Goal: Check status: Check status

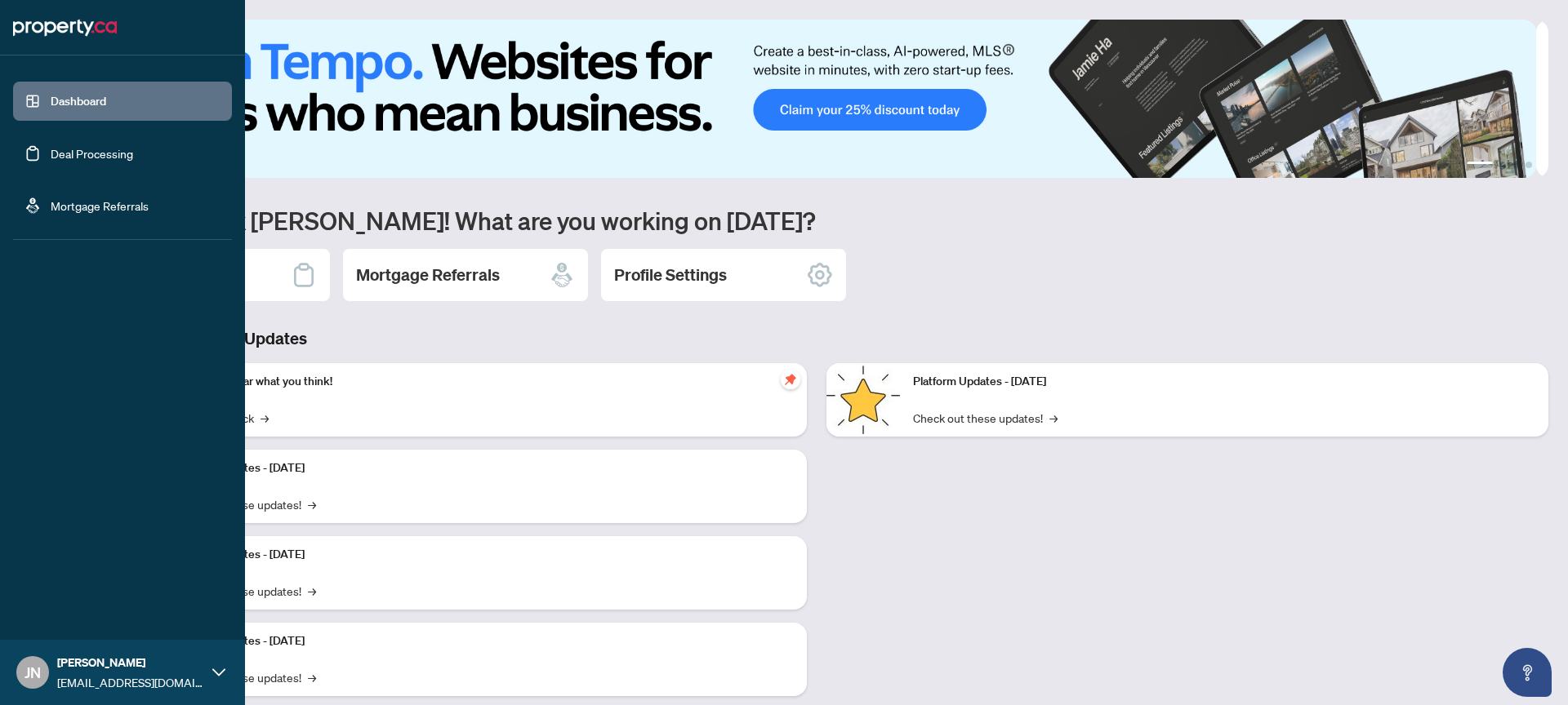
click at [51, 153] on link "Deal Processing" at bounding box center [91, 153] width 82 height 15
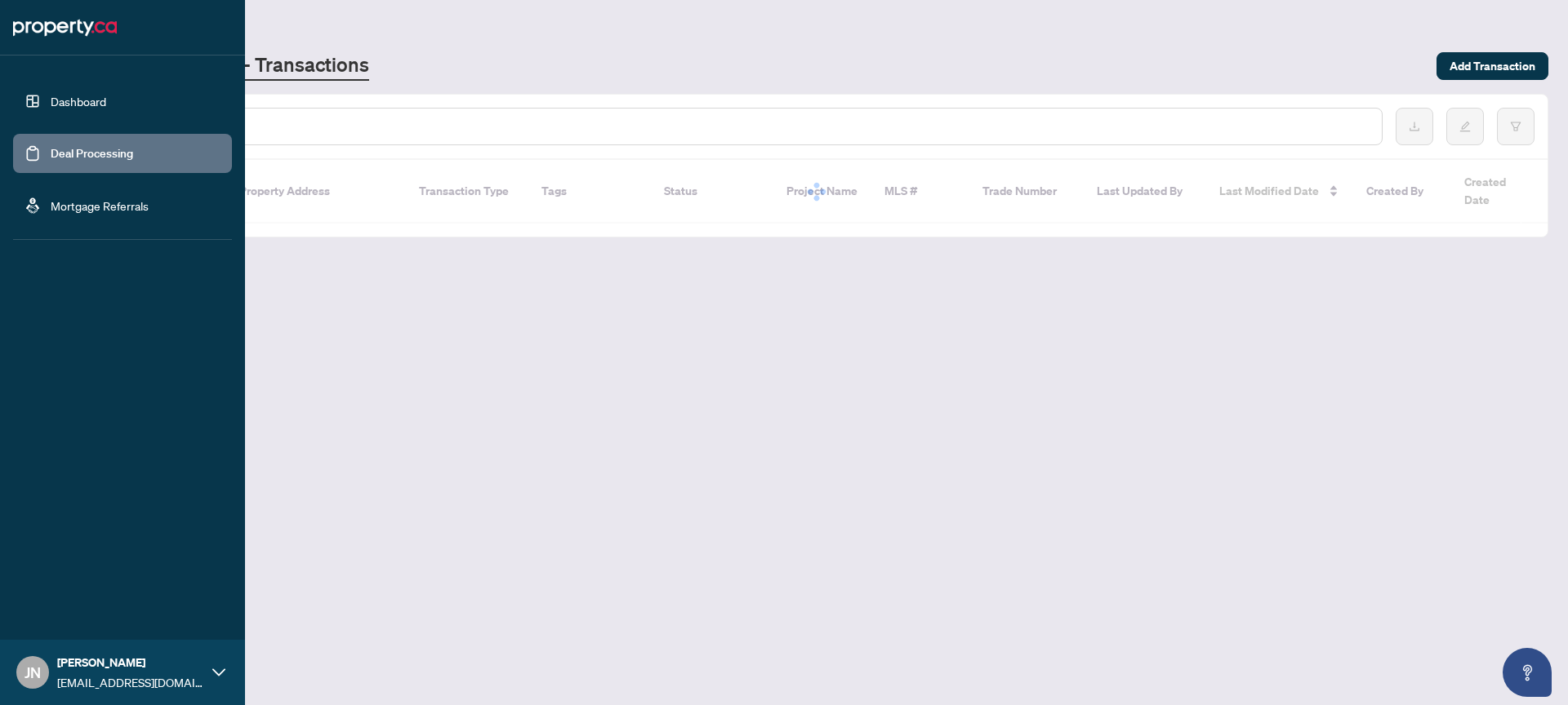
click at [78, 101] on link "Dashboard" at bounding box center [78, 101] width 56 height 15
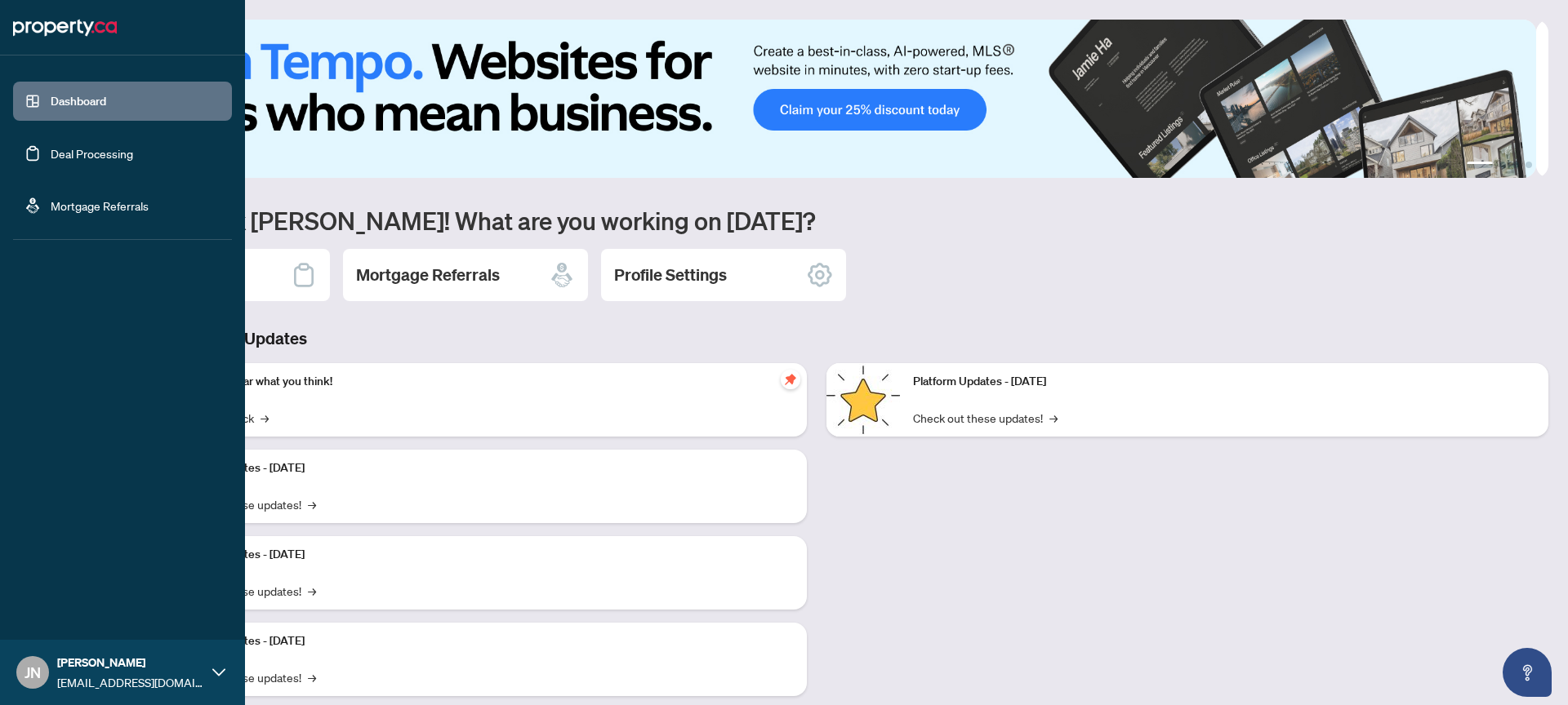
click at [133, 148] on link "Deal Processing" at bounding box center [91, 153] width 82 height 15
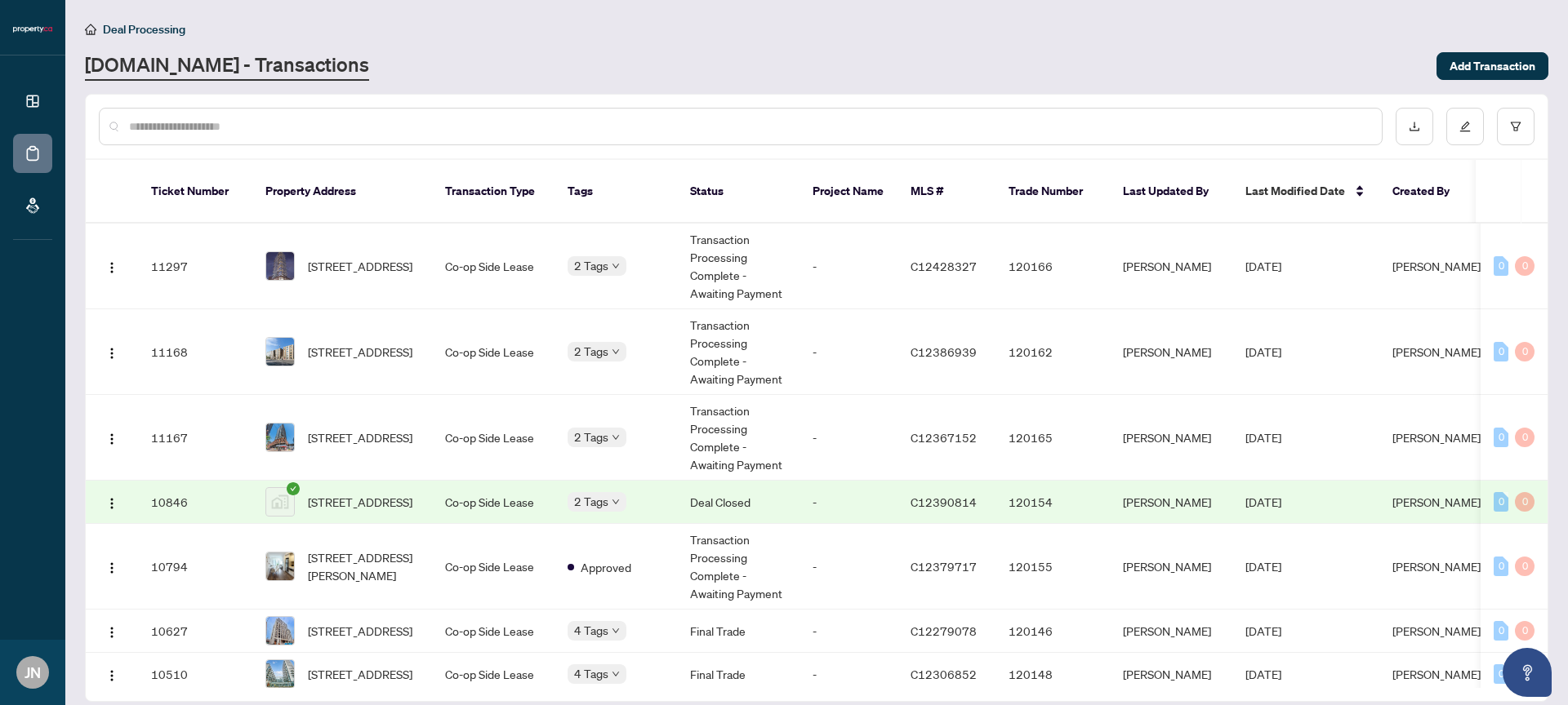
click at [289, 489] on img at bounding box center [280, 502] width 27 height 27
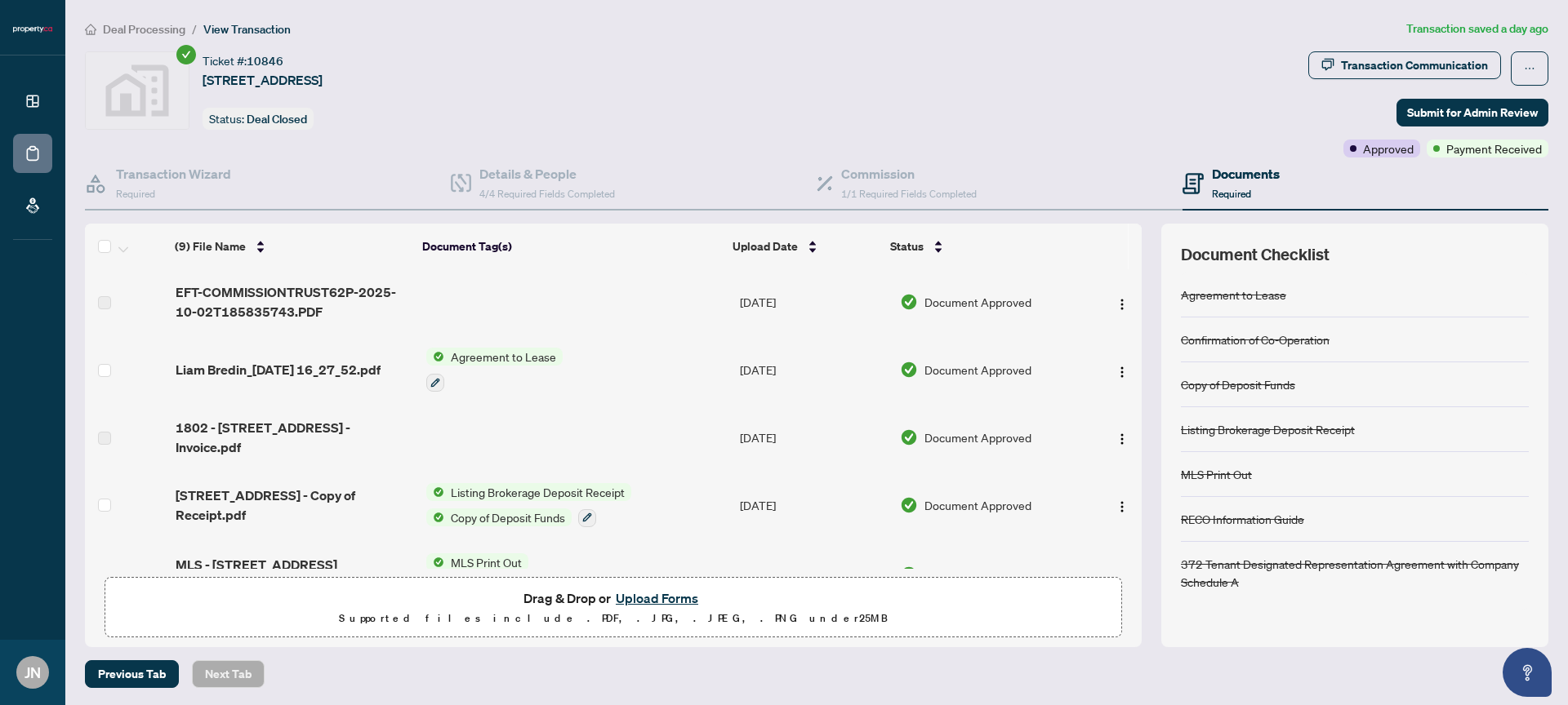
click at [323, 61] on div "Ticket #: 10846 [STREET_ADDRESS]" at bounding box center [262, 70] width 120 height 38
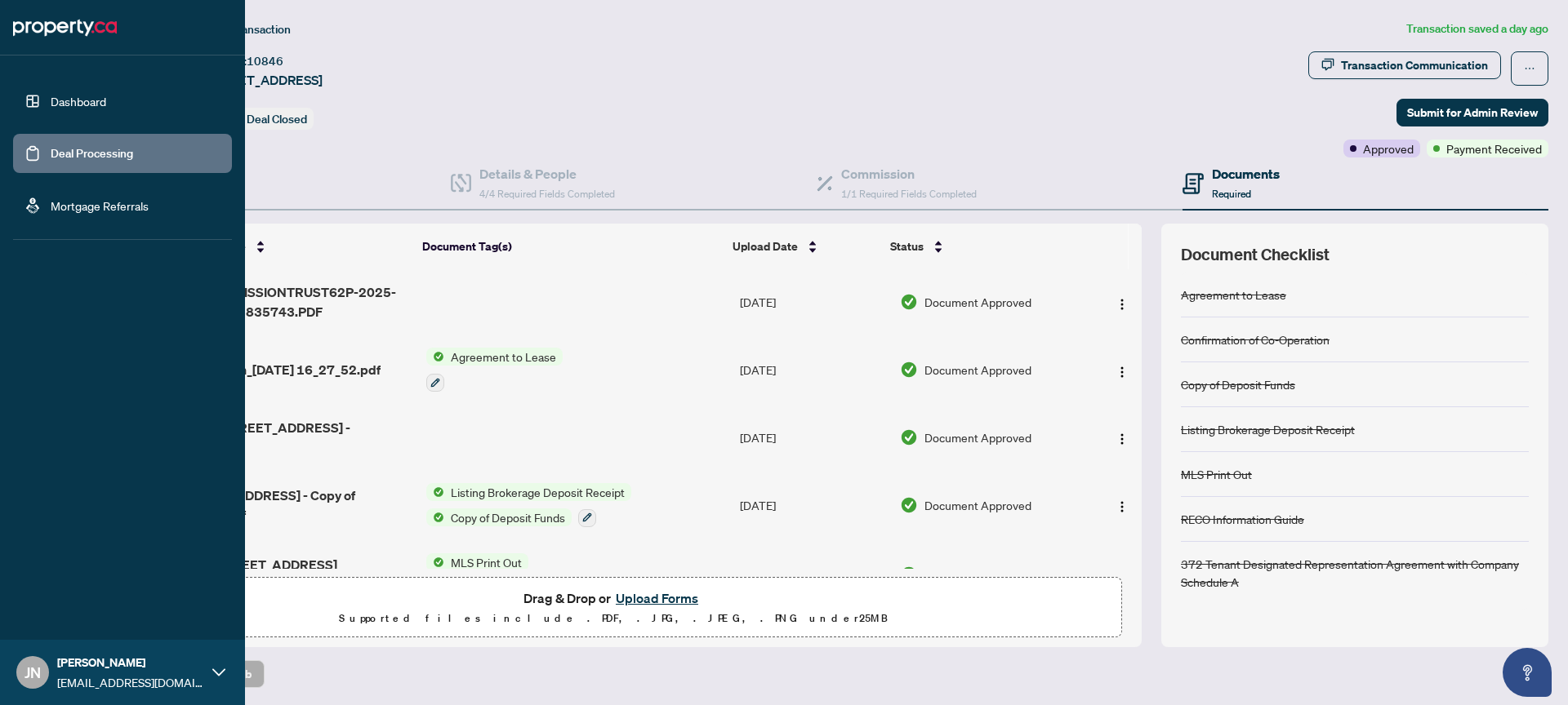
click at [60, 95] on link "Dashboard" at bounding box center [78, 101] width 56 height 15
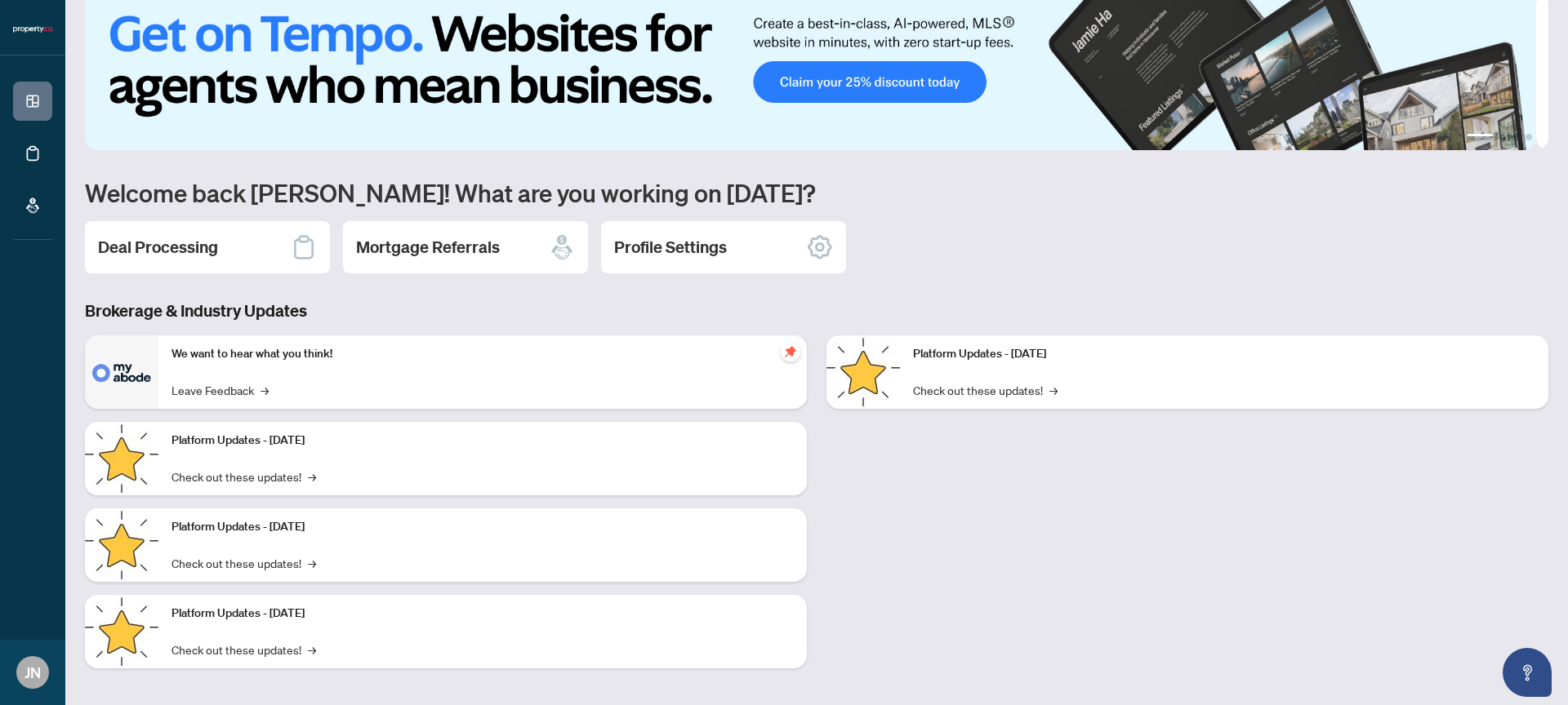
scroll to position [34, 0]
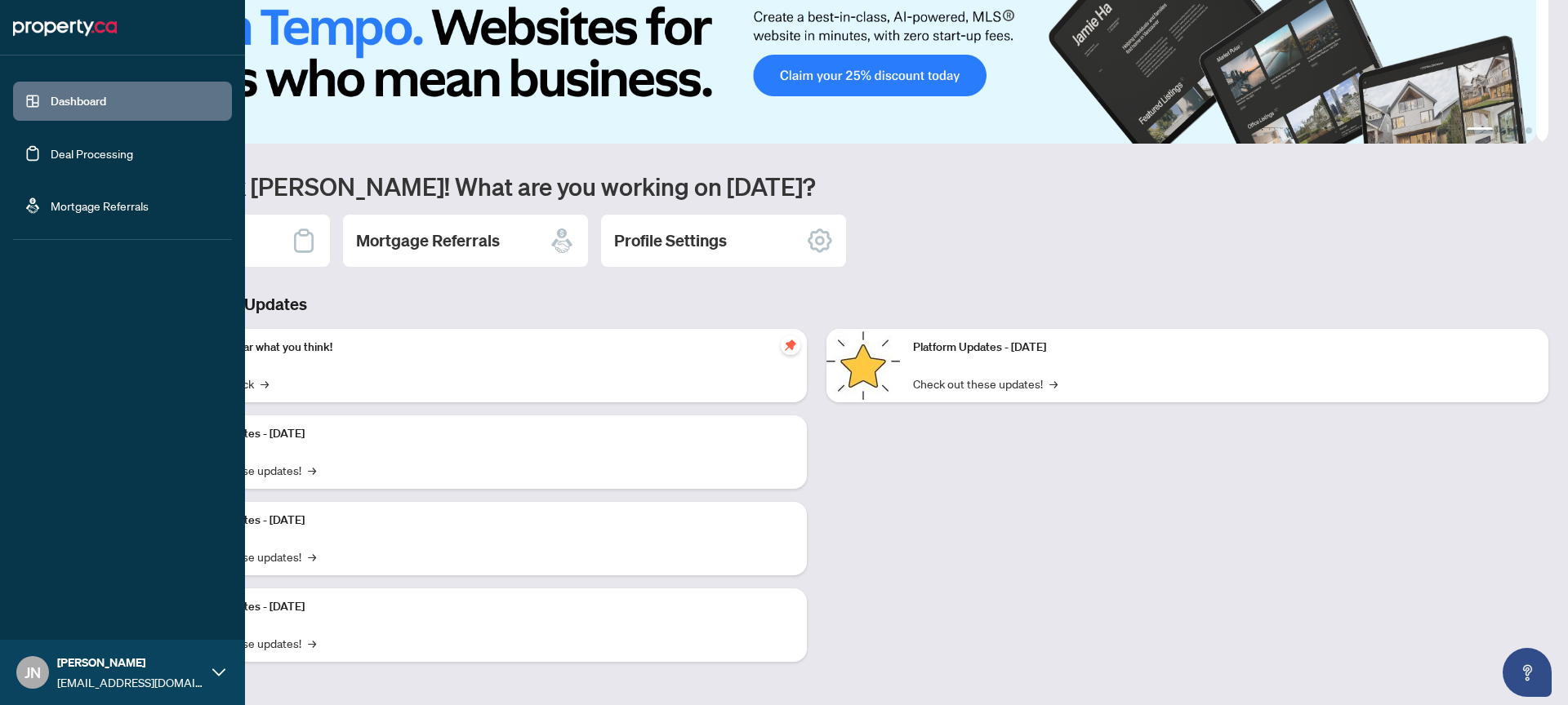
click at [67, 146] on link "Deal Processing" at bounding box center [91, 153] width 82 height 15
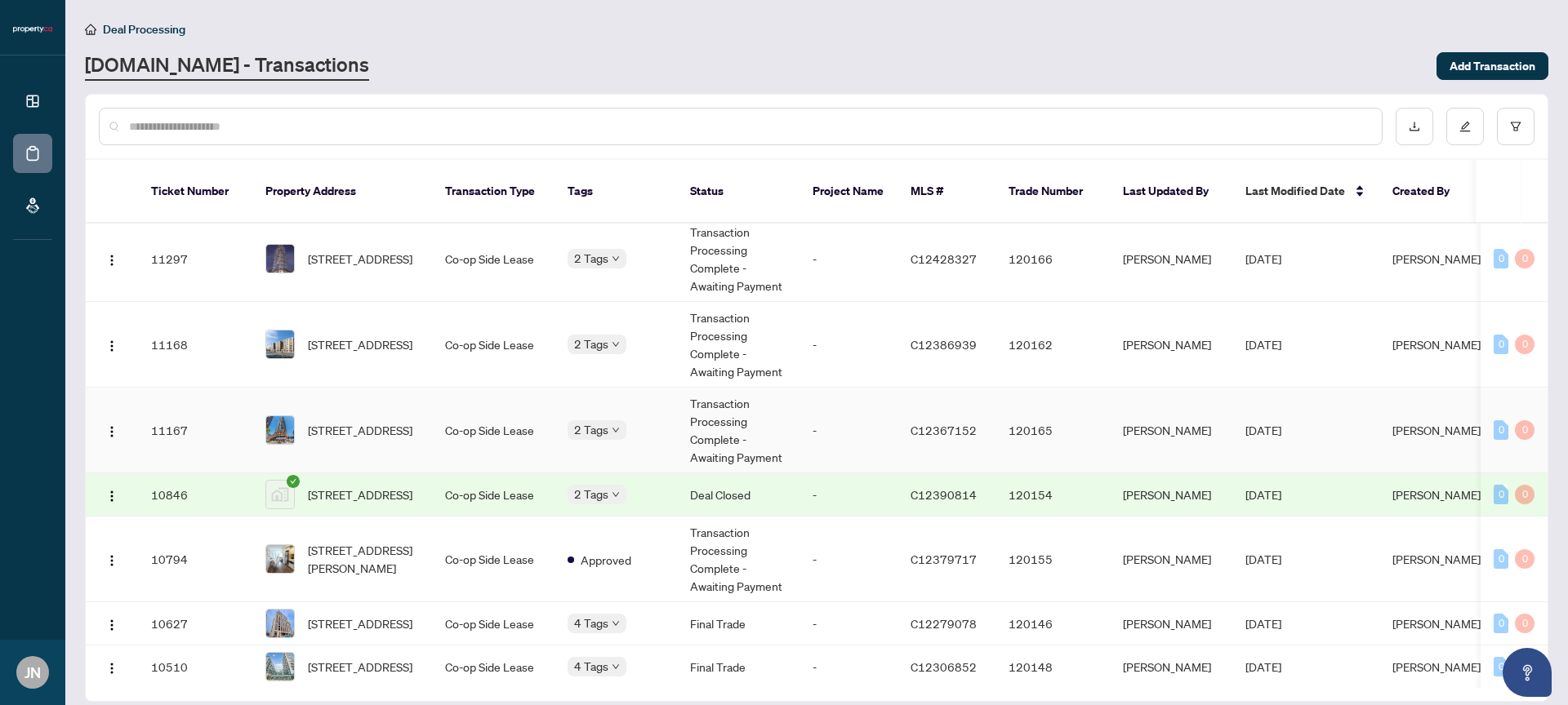
scroll to position [19, 0]
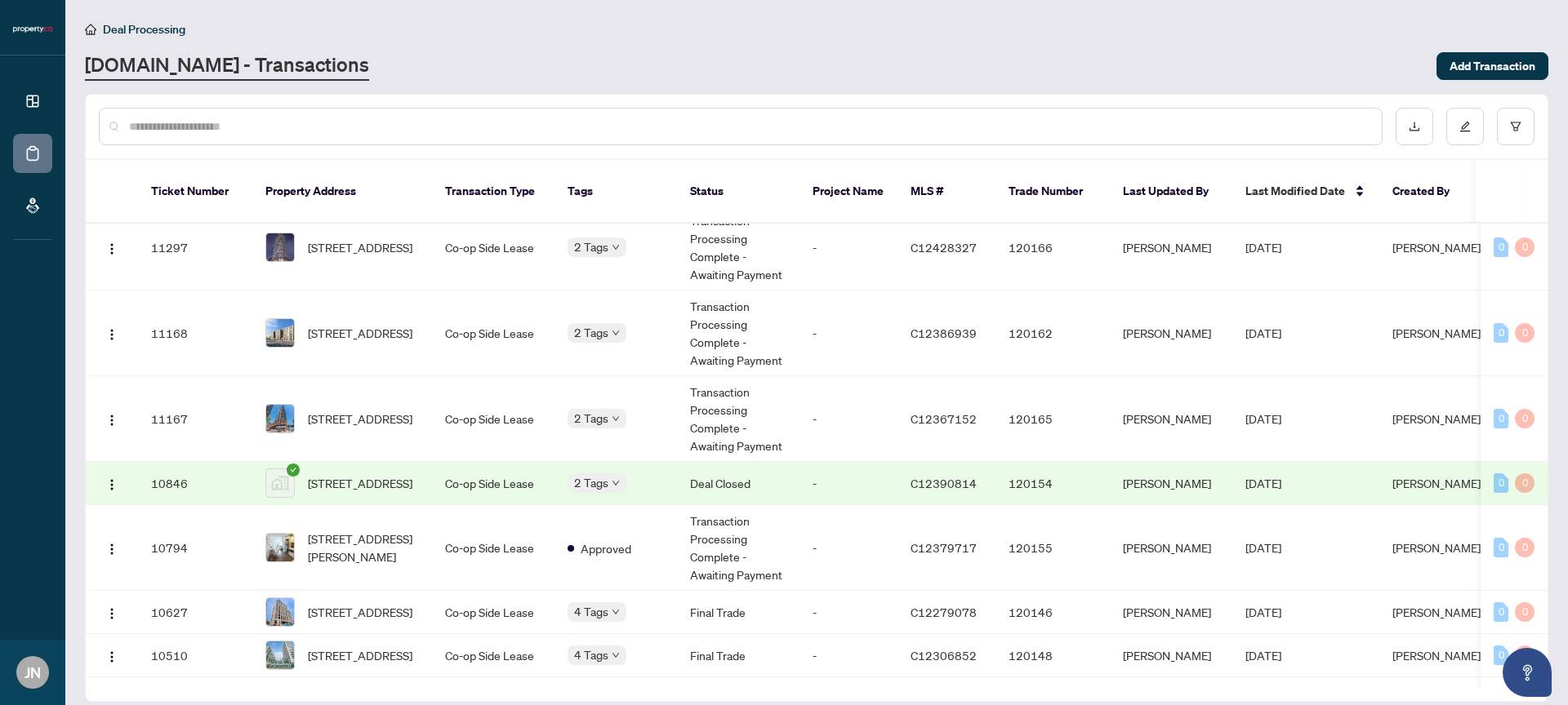
click at [474, 475] on td "Co-op Side Lease" at bounding box center [494, 484] width 123 height 43
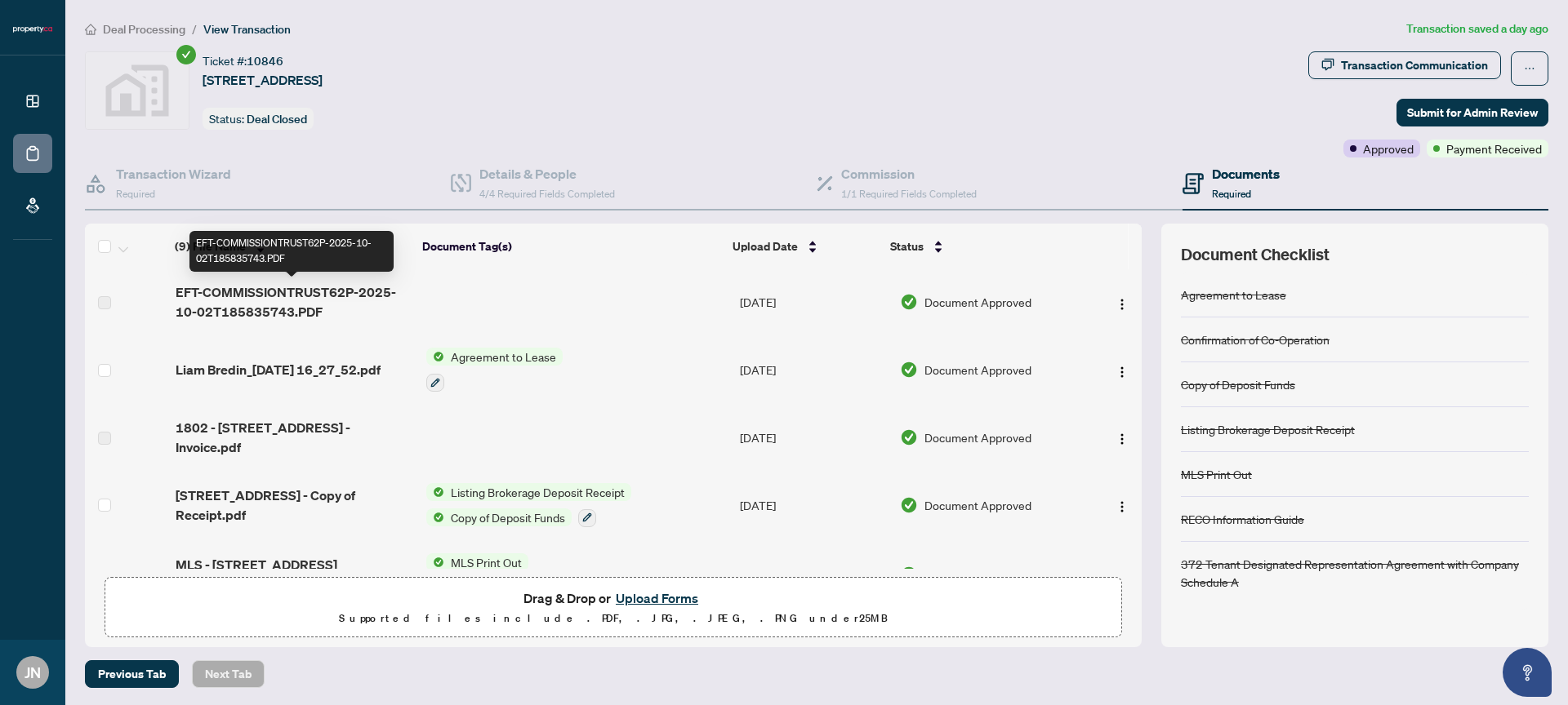
click at [251, 292] on span "EFT-COMMISSIONTRUST62P-2025-10-02T185835743.PDF" at bounding box center [295, 302] width 237 height 39
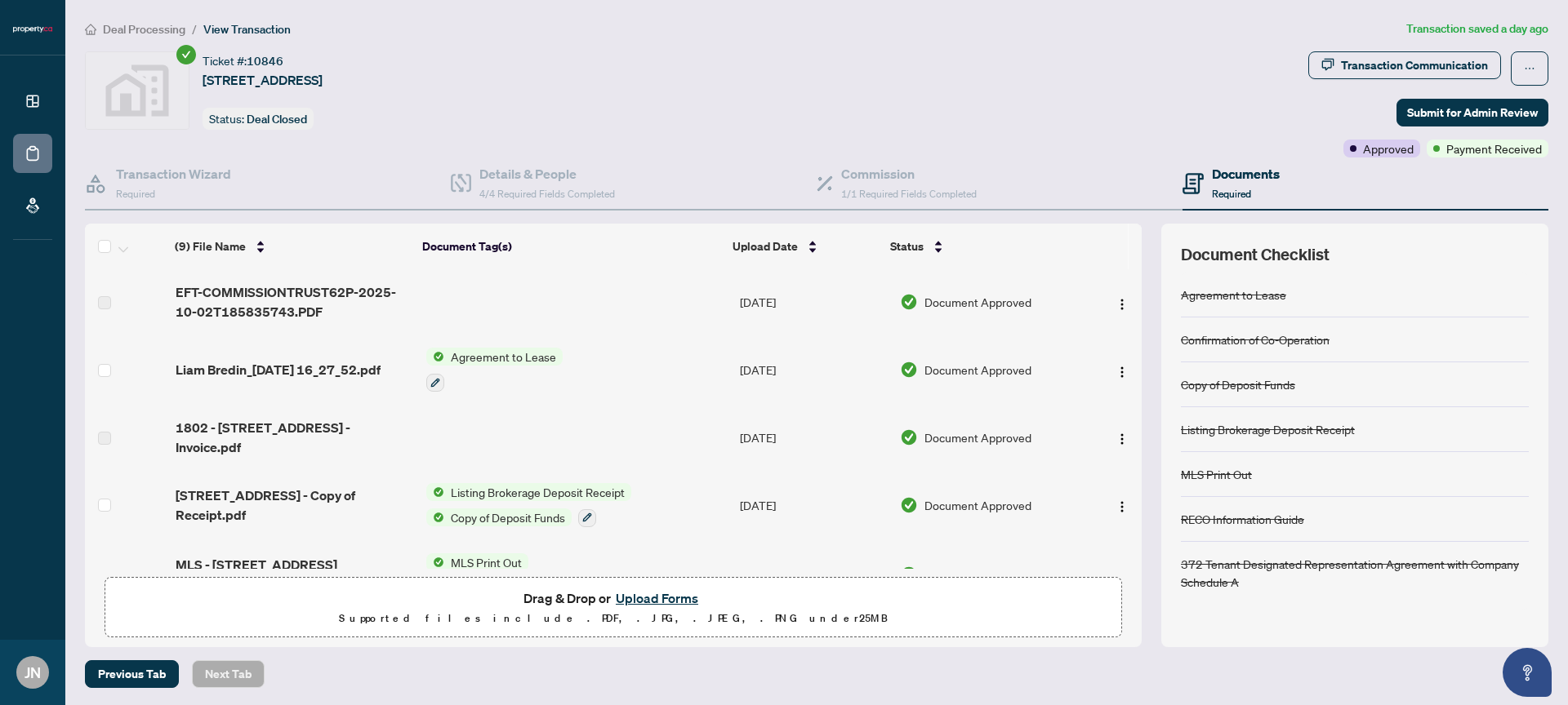
click at [313, 275] on td "EFT-COMMISSIONTRUST62P-2025-10-02T185835743.PDF" at bounding box center [295, 302] width 251 height 66
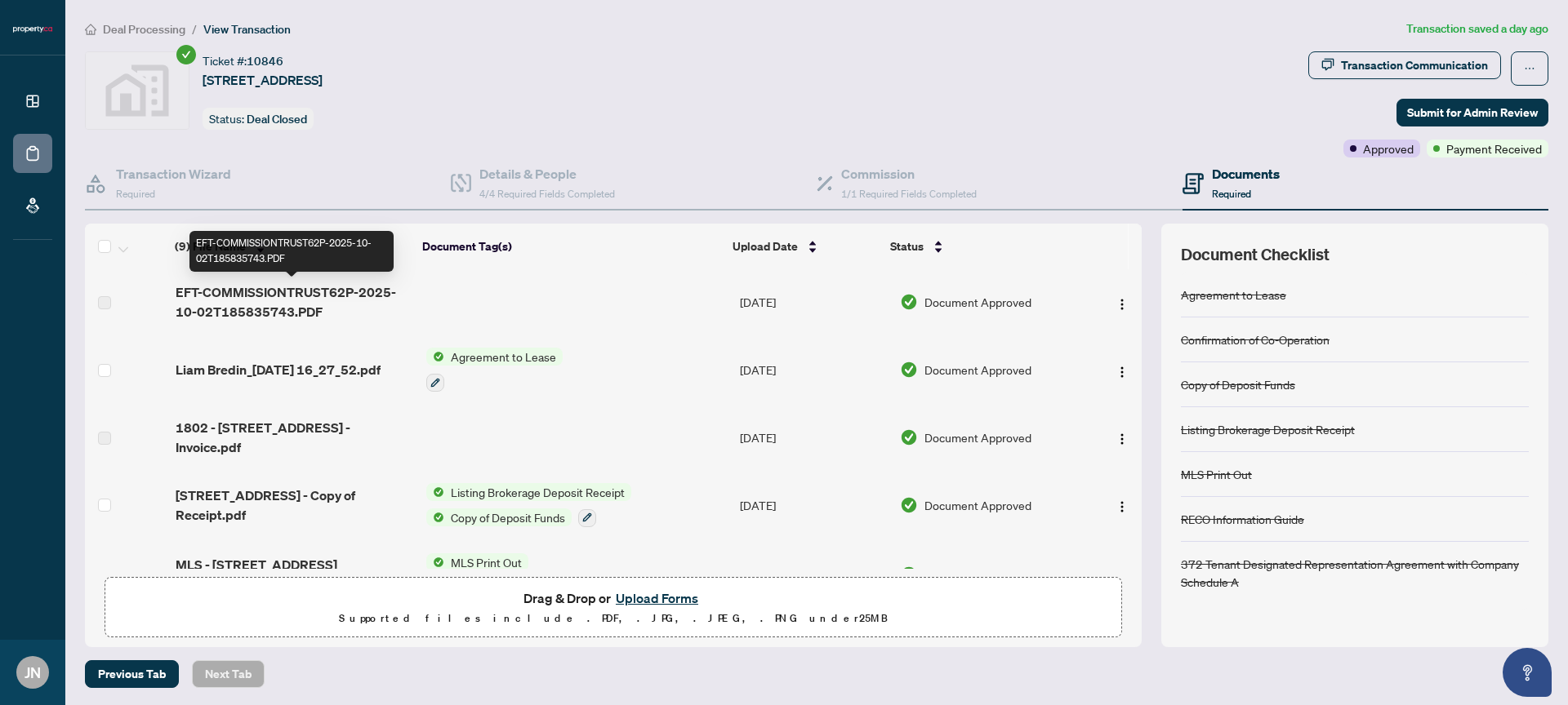
click at [202, 286] on span "EFT-COMMISSIONTRUST62P-2025-10-02T185835743.PDF" at bounding box center [295, 302] width 237 height 39
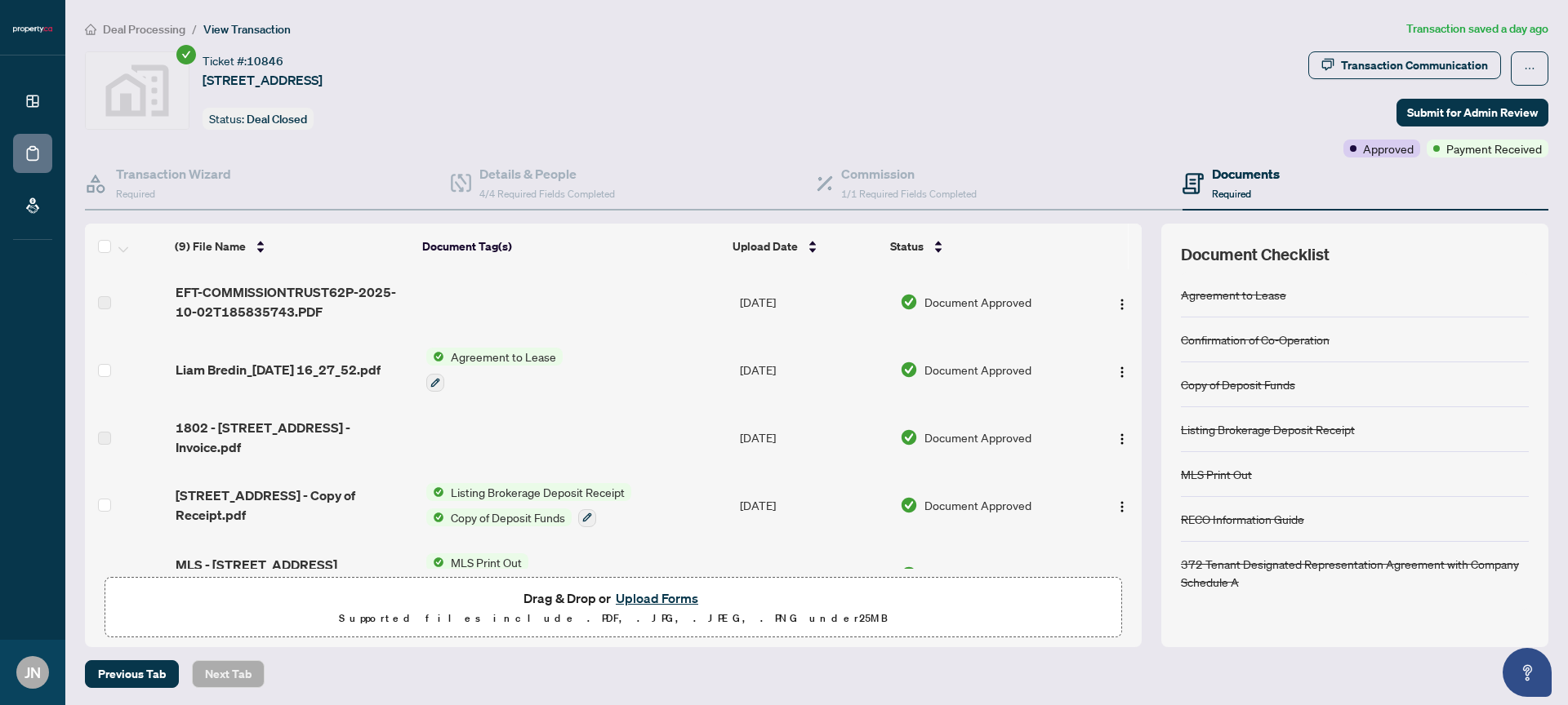
click at [242, 360] on span "Liam Bredin_[DATE] 16_27_52.pdf" at bounding box center [278, 370] width 205 height 20
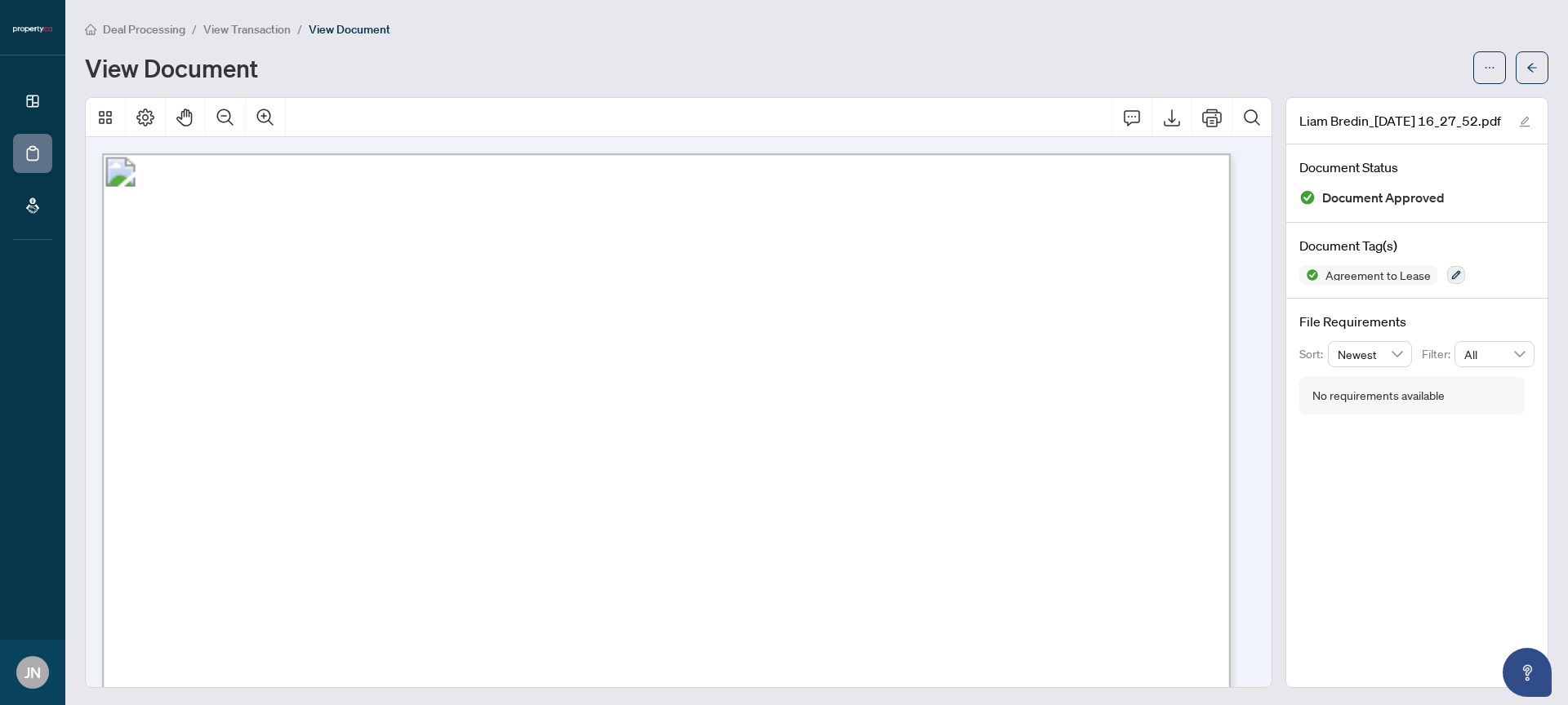
click at [239, 30] on span "View Transaction" at bounding box center [246, 30] width 87 height 15
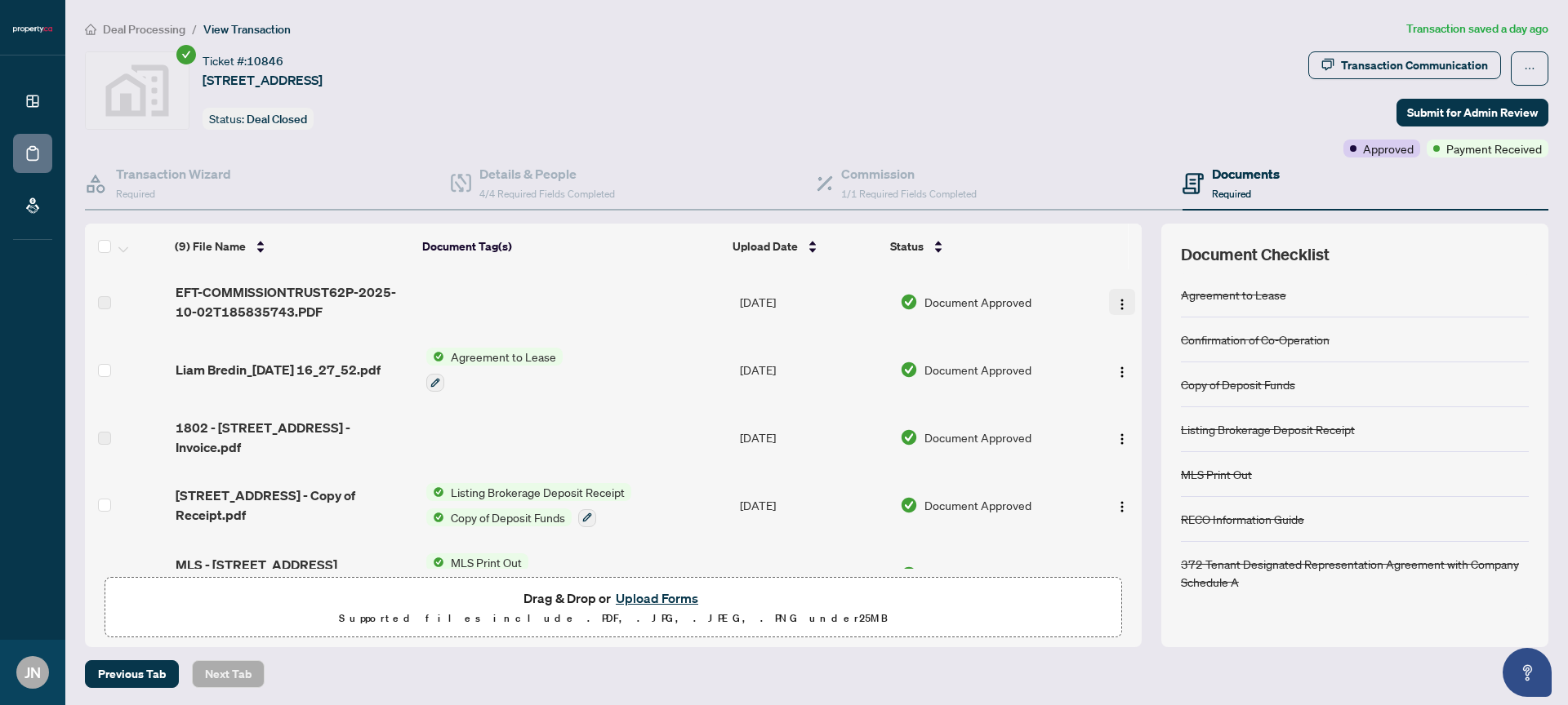
click at [1111, 304] on button "button" at bounding box center [1122, 301] width 26 height 26
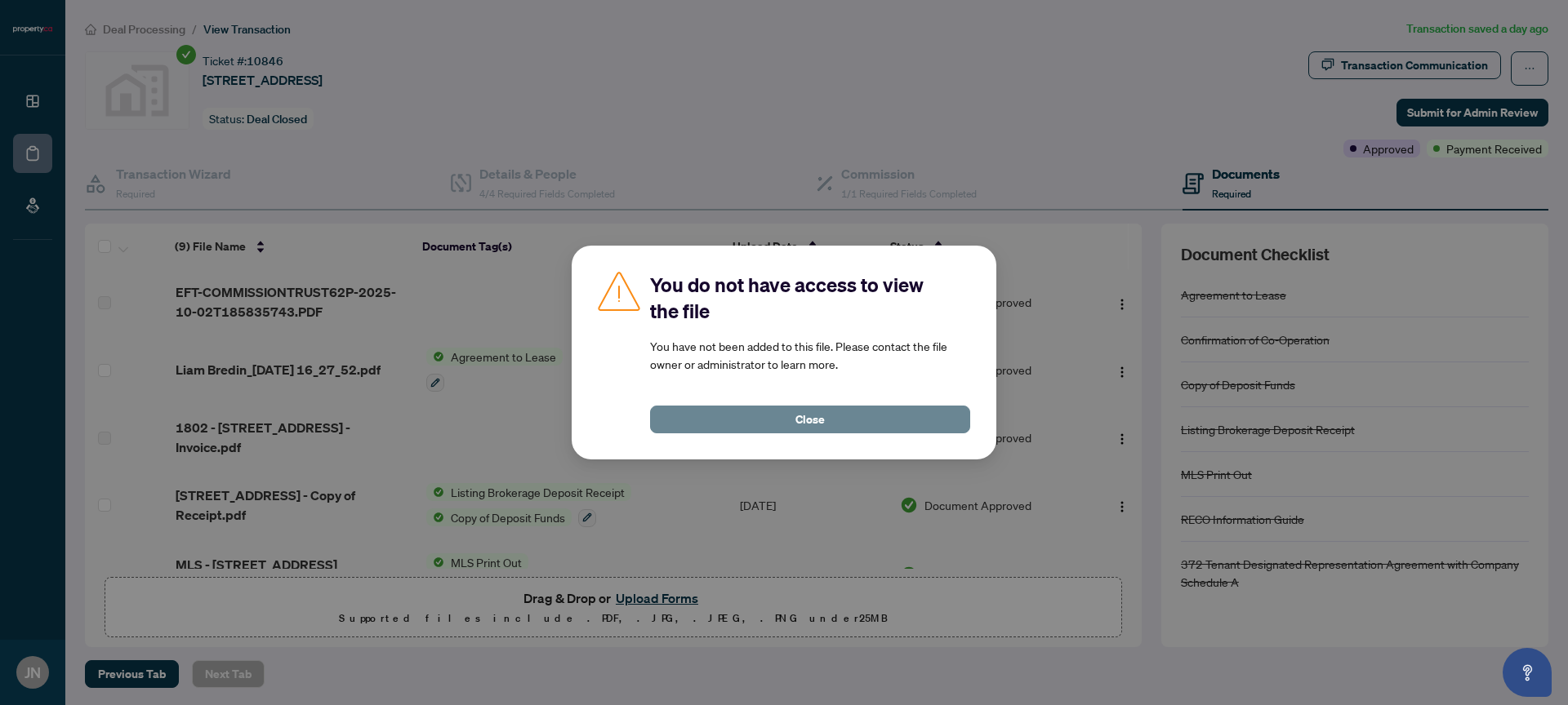
click at [857, 411] on button "Close" at bounding box center [810, 419] width 320 height 27
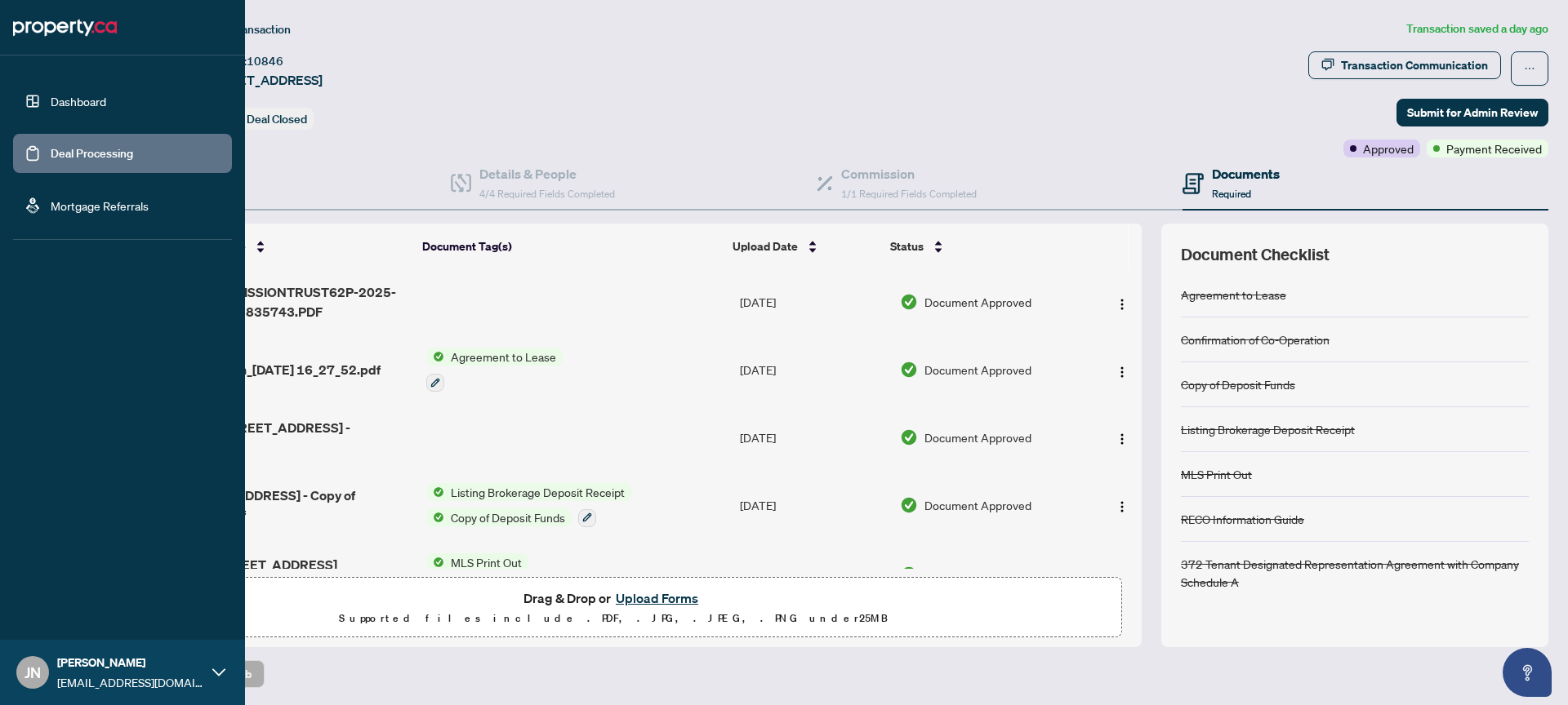
click at [51, 157] on link "Deal Processing" at bounding box center [91, 153] width 82 height 15
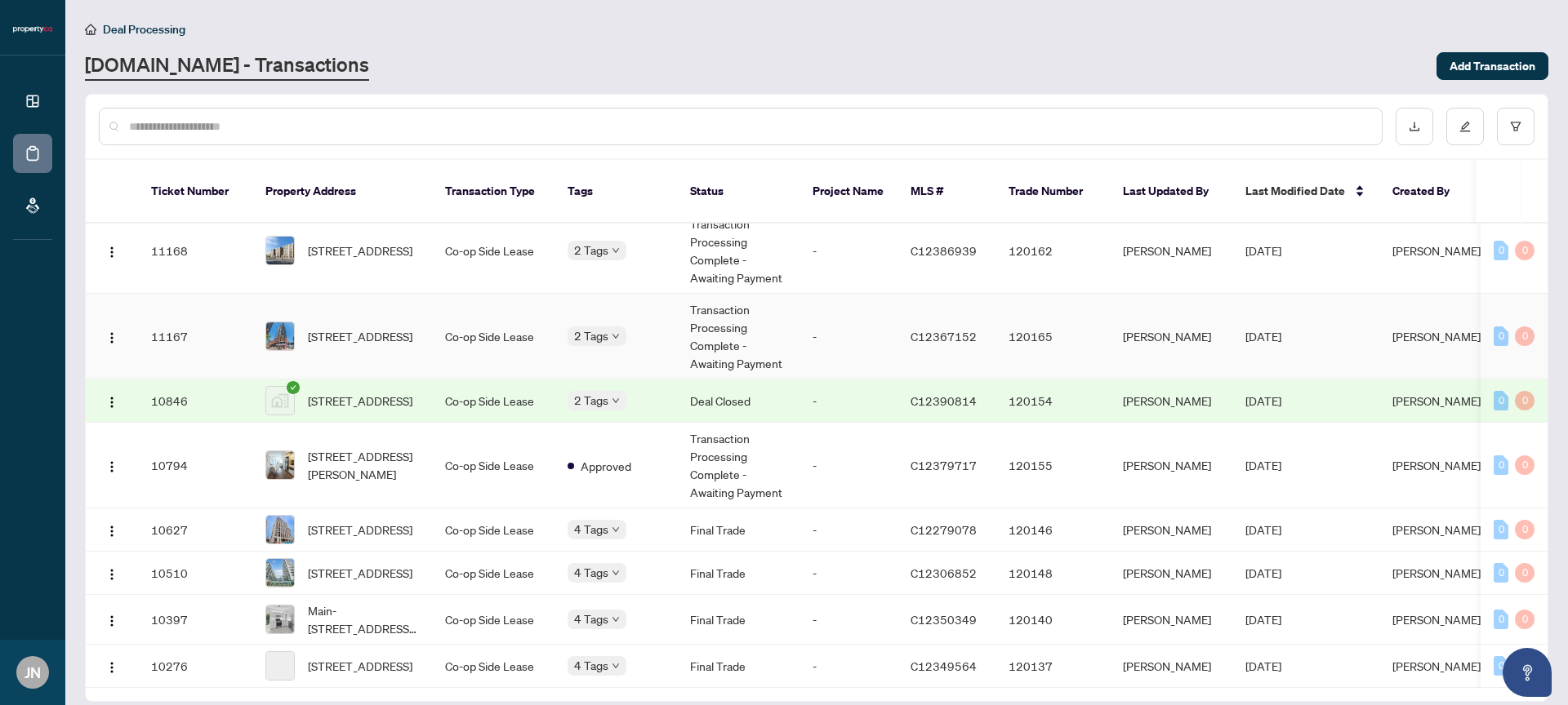
scroll to position [132, 0]
click at [294, 382] on icon "check-circle" at bounding box center [293, 388] width 13 height 13
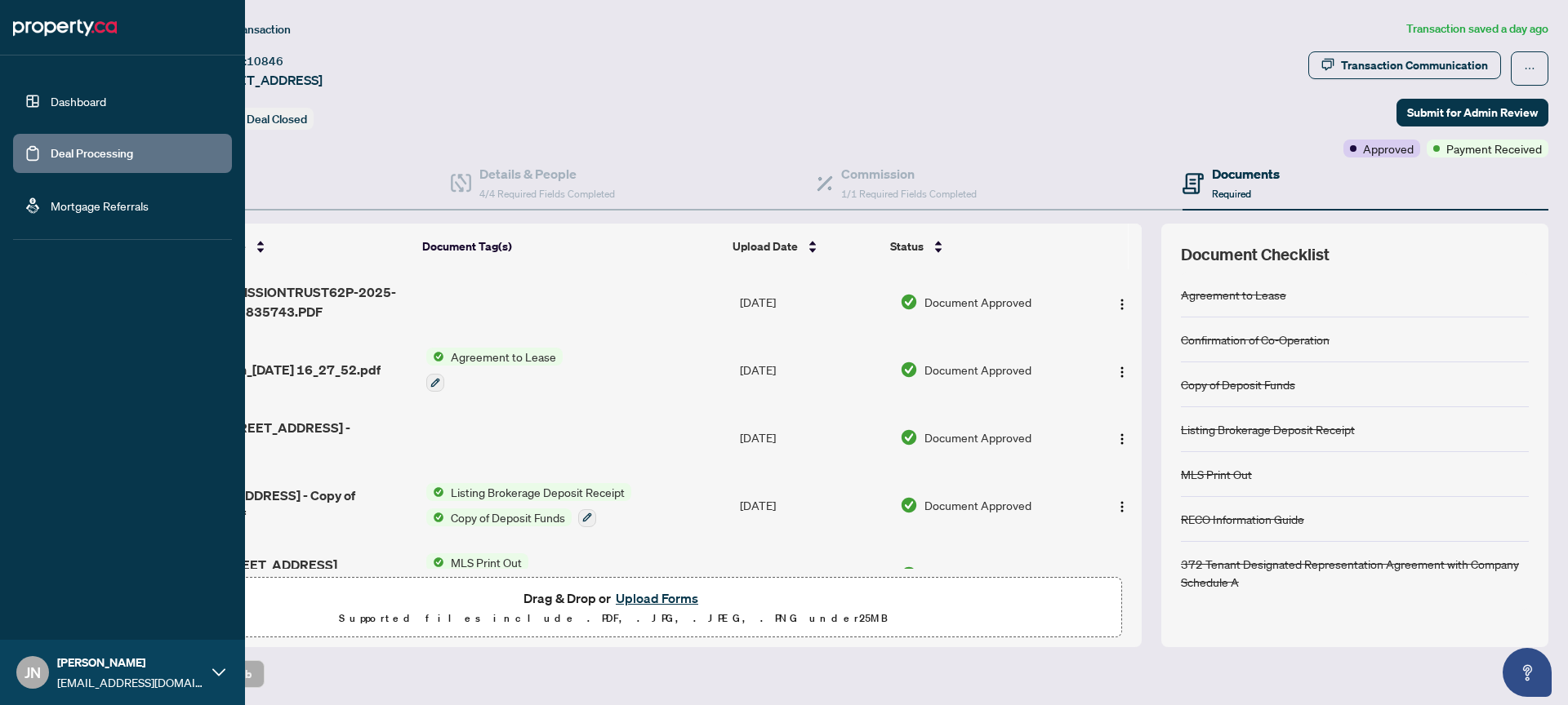
click at [55, 95] on link "Dashboard" at bounding box center [78, 101] width 56 height 15
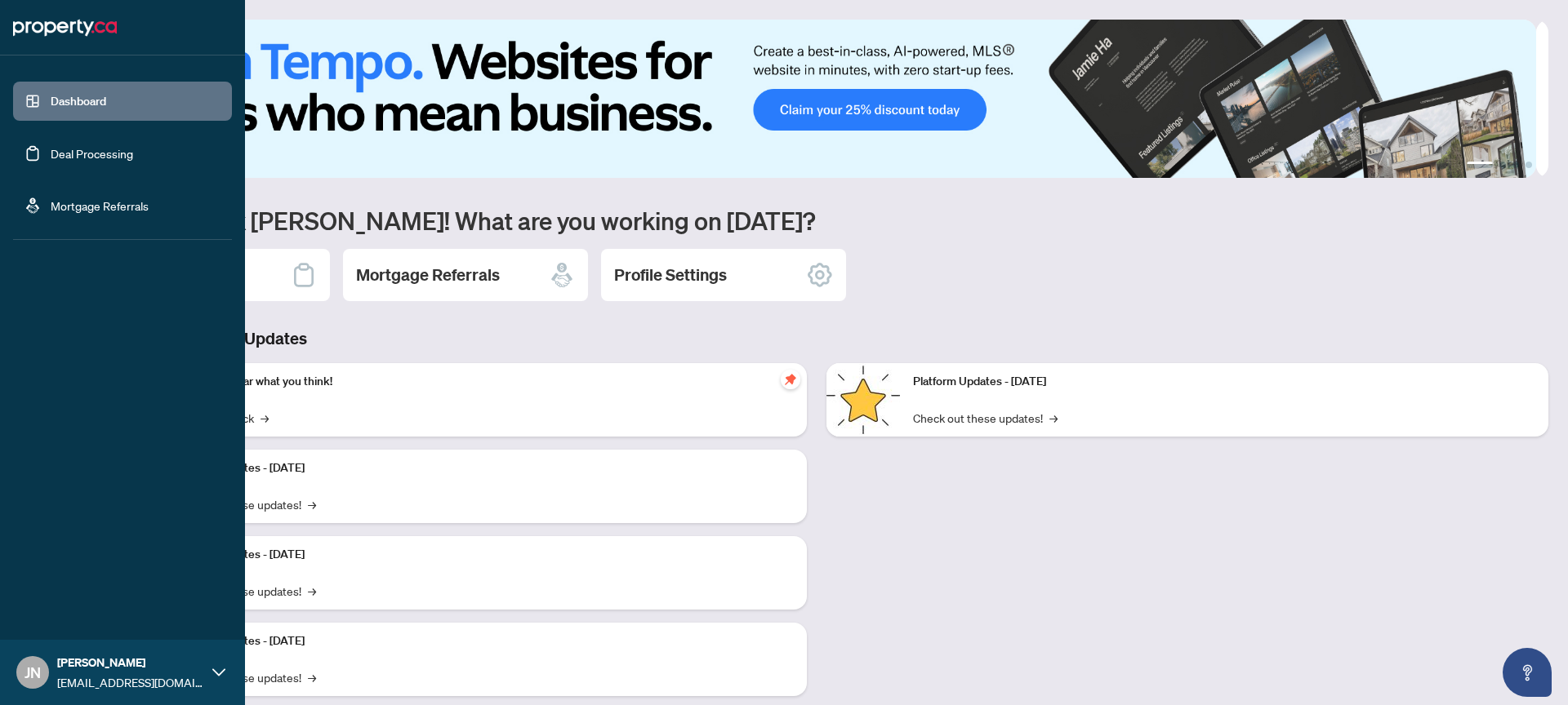
click at [51, 146] on link "Deal Processing" at bounding box center [91, 153] width 82 height 15
